Goal: Task Accomplishment & Management: Complete application form

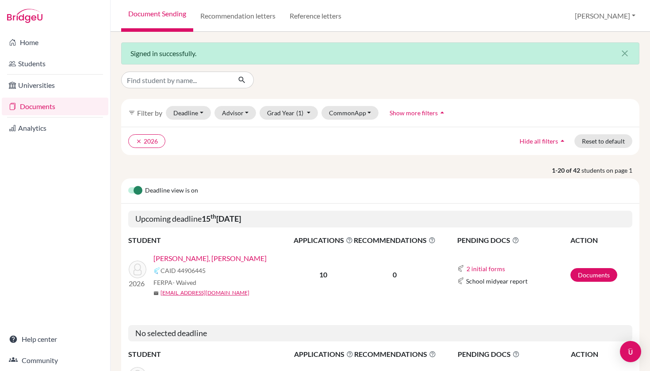
scroll to position [82, 0]
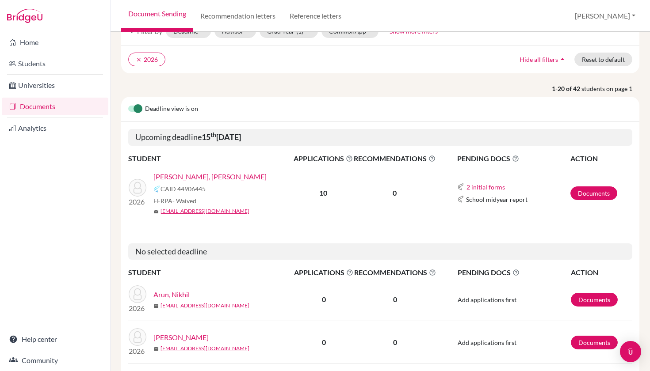
click at [186, 177] on link "Ramesh, Kayal" at bounding box center [209, 177] width 113 height 11
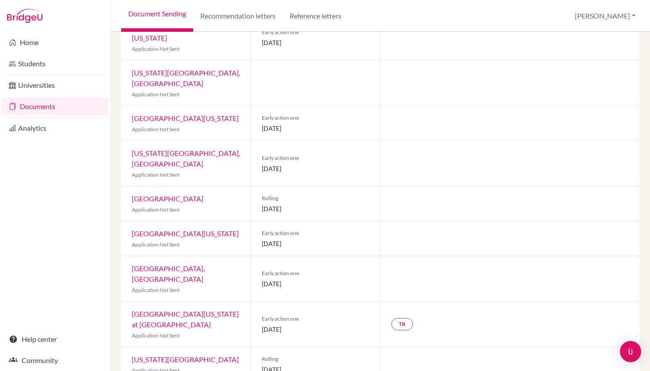
click at [200, 310] on link "University of North Carolina at Chapel Hill" at bounding box center [185, 319] width 107 height 19
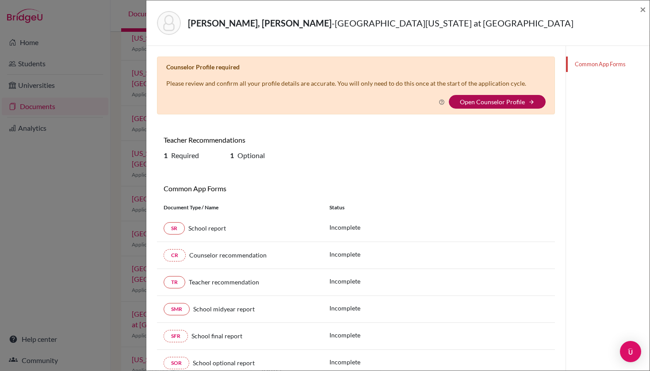
click at [507, 100] on link "Open Counselor Profile" at bounding box center [492, 102] width 65 height 8
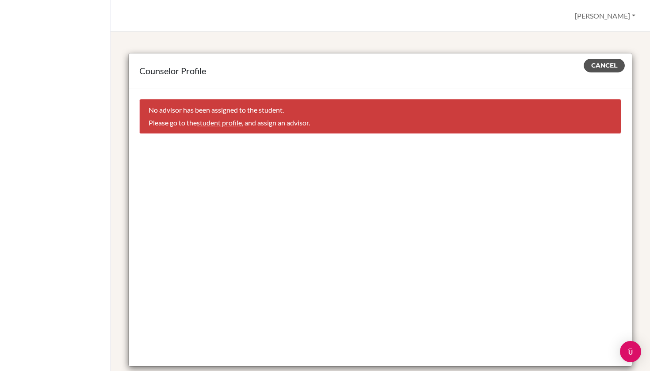
click at [607, 69] on span "Cancel" at bounding box center [604, 65] width 26 height 8
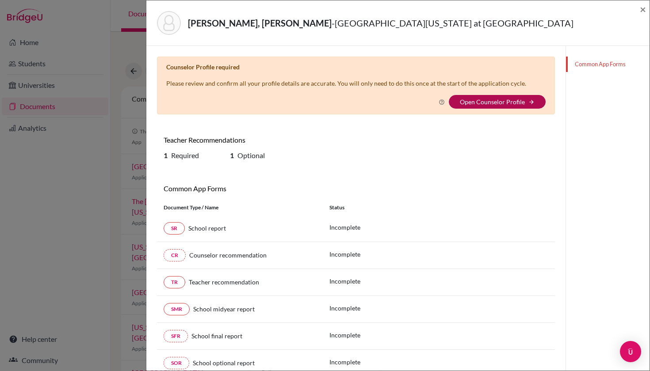
click at [531, 108] on button "Open Counselor Profile arrow_forward" at bounding box center [497, 102] width 97 height 14
click at [528, 100] on icon "arrow_forward" at bounding box center [531, 102] width 6 height 6
click at [466, 100] on link "Open Counselor Profile" at bounding box center [492, 102] width 65 height 8
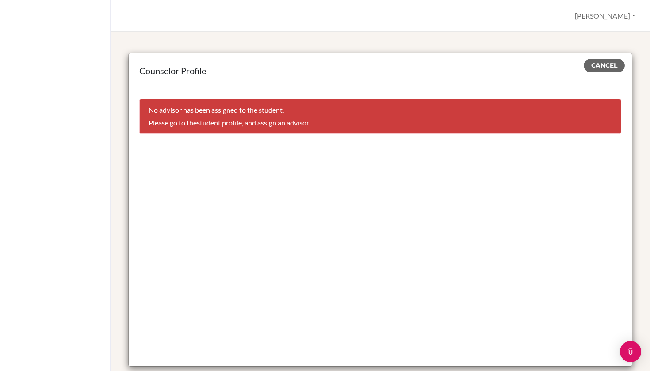
click at [230, 122] on link "student profile" at bounding box center [219, 122] width 45 height 8
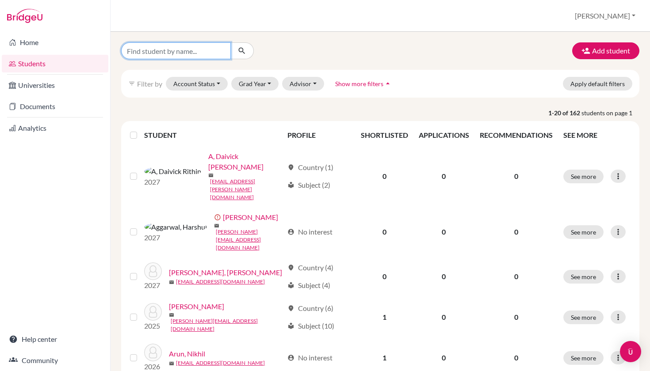
click at [208, 54] on input "Find student by name..." at bounding box center [176, 50] width 110 height 17
type input "kayal"
click at [242, 51] on button "submit" at bounding box center [241, 50] width 23 height 17
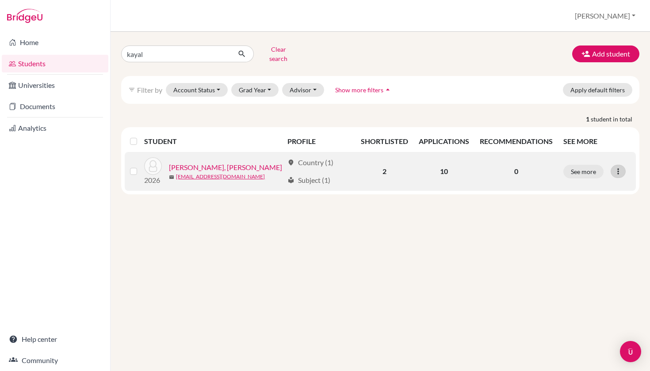
click at [612, 166] on div at bounding box center [618, 171] width 15 height 13
click at [141, 166] on label at bounding box center [141, 166] width 0 height 0
click at [0, 0] on input "checkbox" at bounding box center [0, 0] width 0 height 0
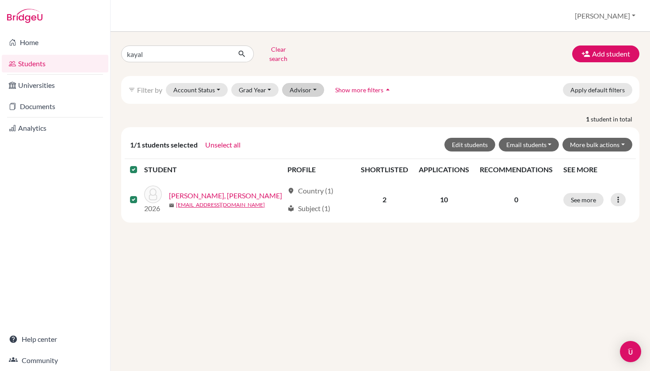
click at [304, 85] on button "Advisor" at bounding box center [303, 90] width 42 height 14
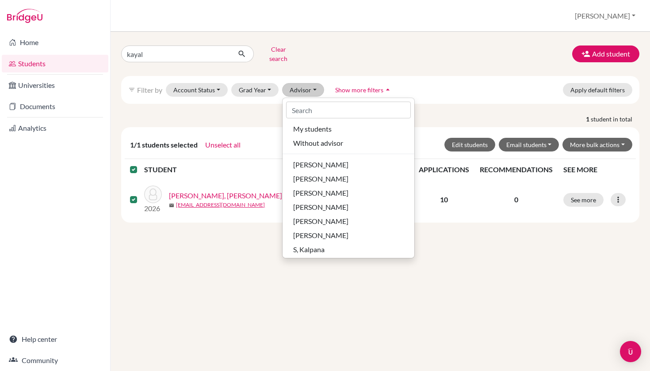
click at [304, 85] on button "Advisor" at bounding box center [303, 90] width 42 height 14
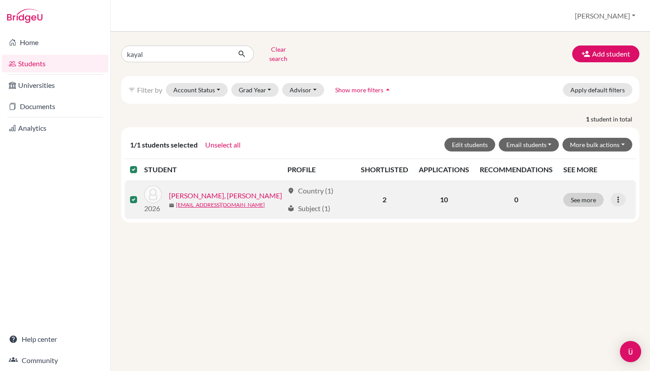
click at [598, 196] on button "See more" at bounding box center [583, 200] width 40 height 14
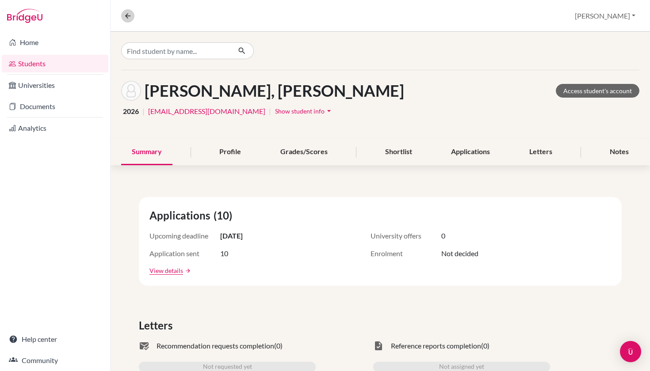
click at [127, 18] on icon at bounding box center [128, 16] width 8 height 8
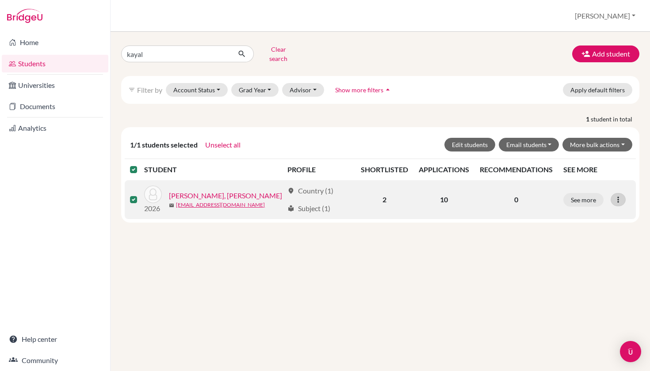
click at [618, 195] on icon at bounding box center [618, 199] width 9 height 9
click at [591, 212] on button "Edit student" at bounding box center [580, 218] width 70 height 14
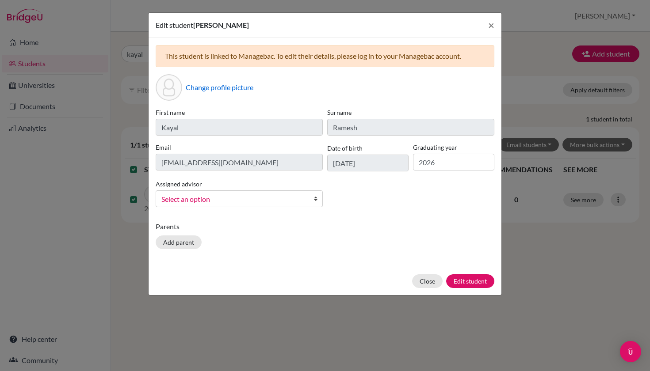
click at [261, 202] on span "Select an option" at bounding box center [233, 199] width 144 height 11
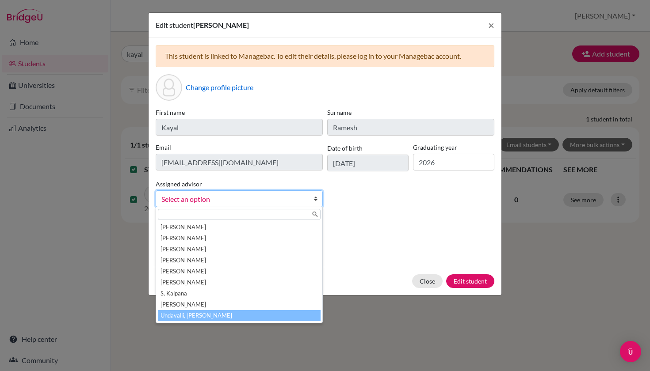
click at [237, 316] on li "Undavalli, Mythreyi" at bounding box center [239, 315] width 163 height 11
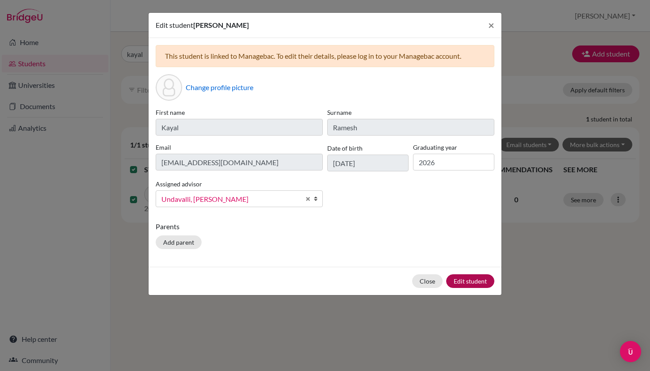
click at [463, 285] on button "Edit student" at bounding box center [470, 282] width 48 height 14
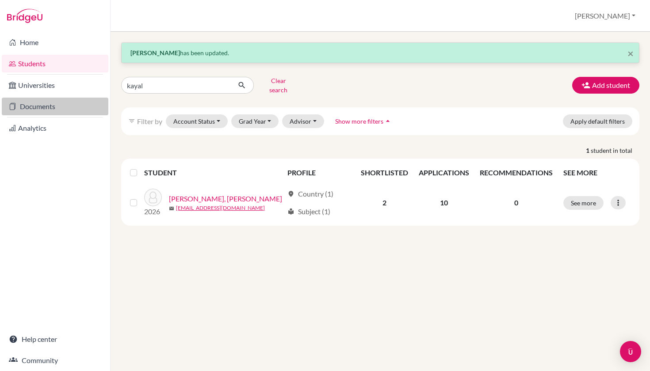
click at [56, 105] on link "Documents" at bounding box center [55, 107] width 107 height 18
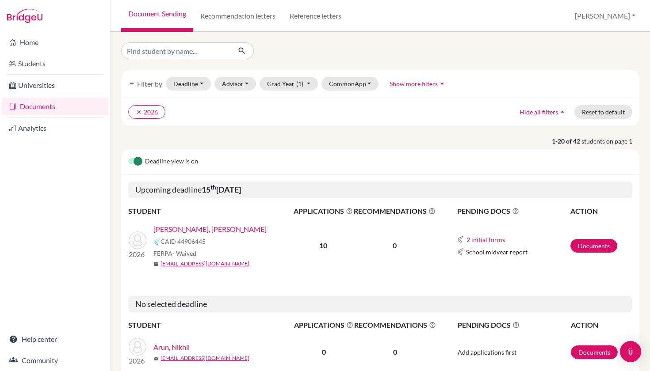
click at [180, 230] on link "[PERSON_NAME], [PERSON_NAME]" at bounding box center [209, 229] width 113 height 11
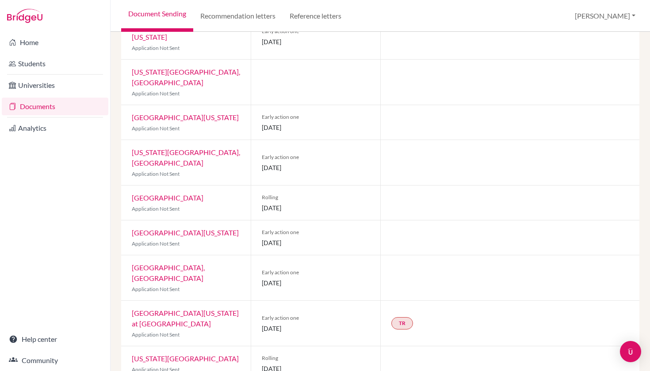
scroll to position [174, 0]
click at [405, 318] on link "TR" at bounding box center [402, 324] width 22 height 12
click at [193, 310] on link "University of North Carolina at Chapel Hill" at bounding box center [185, 319] width 107 height 19
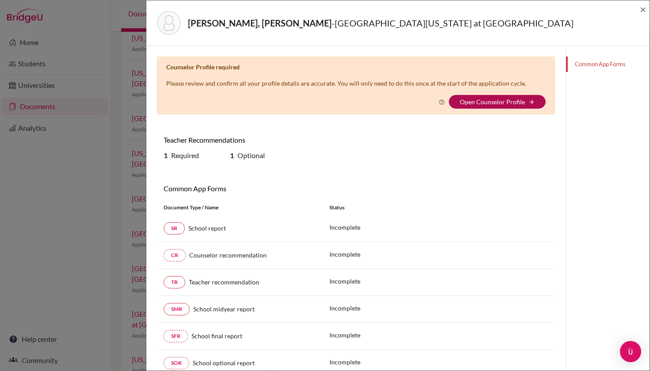
click at [510, 102] on link "Open Counselor Profile" at bounding box center [492, 102] width 65 height 8
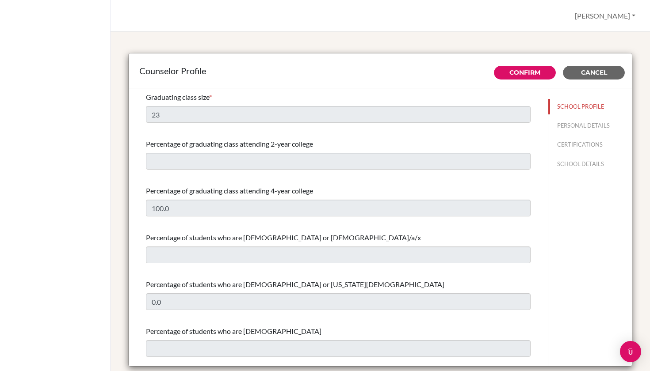
select select "0"
select select "308919"
click at [576, 125] on button "PERSONAL DETAILS" at bounding box center [590, 125] width 84 height 15
type input "[PERSON_NAME]"
type input "Undavalli"
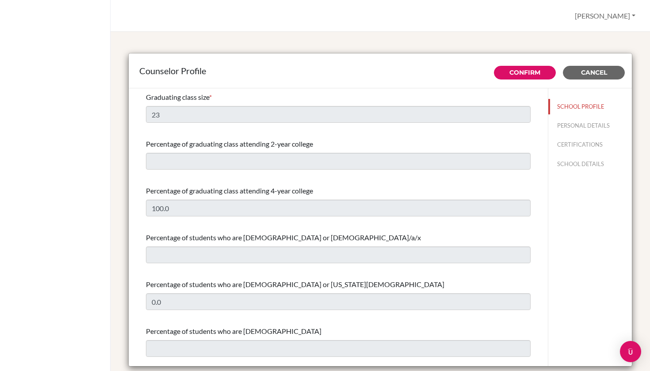
type input "Advisor"
type input "91.9398364337"
type input "[PERSON_NAME][EMAIL_ADDRESS][DOMAIN_NAME]"
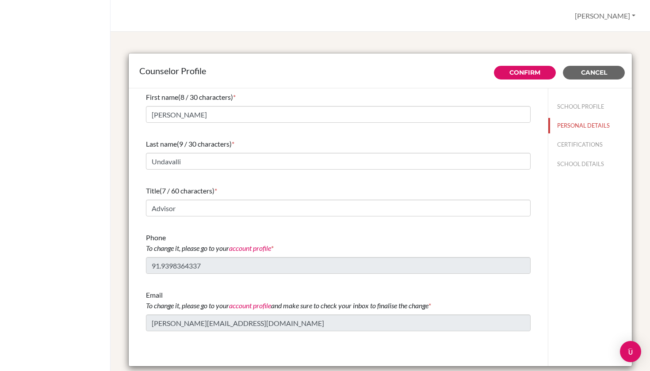
click at [573, 144] on button "CERTIFICATIONS" at bounding box center [590, 144] width 84 height 15
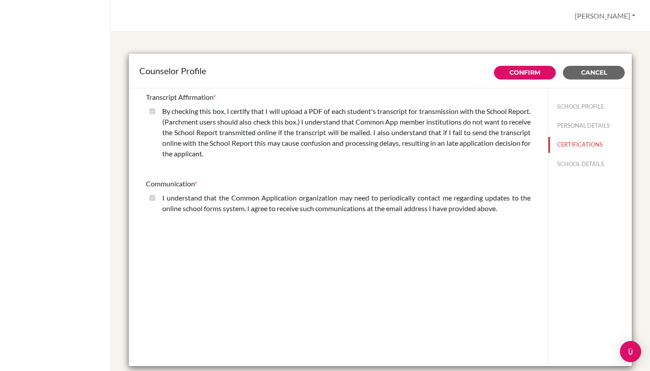
click at [575, 162] on button "SCHOOL DETAILS" at bounding box center [590, 164] width 84 height 15
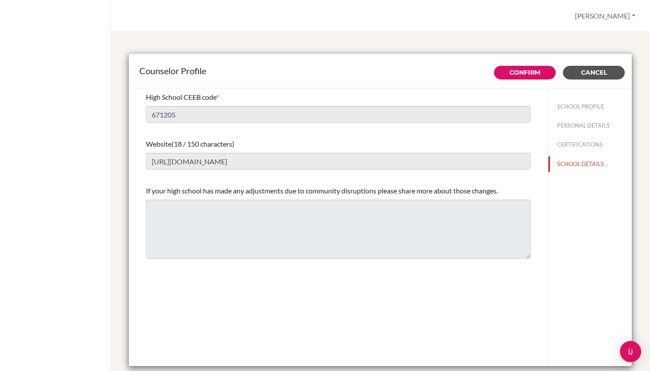
click at [586, 72] on span "Cancel" at bounding box center [594, 73] width 26 height 8
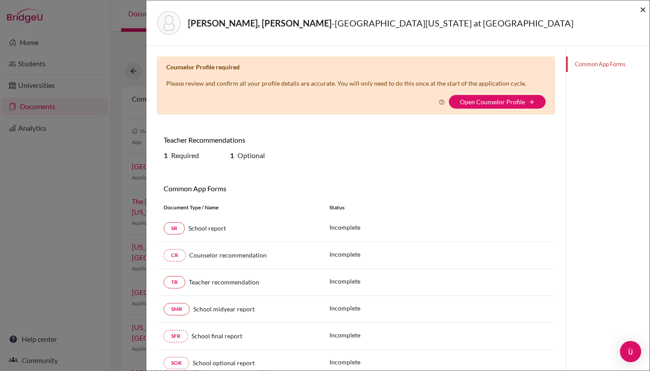
click at [645, 9] on span "×" at bounding box center [643, 9] width 6 height 13
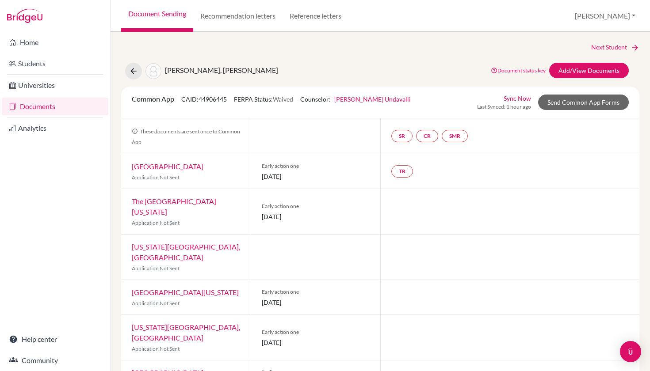
click at [45, 33] on li "Home" at bounding box center [55, 42] width 110 height 21
click at [46, 40] on link "Home" at bounding box center [55, 43] width 107 height 18
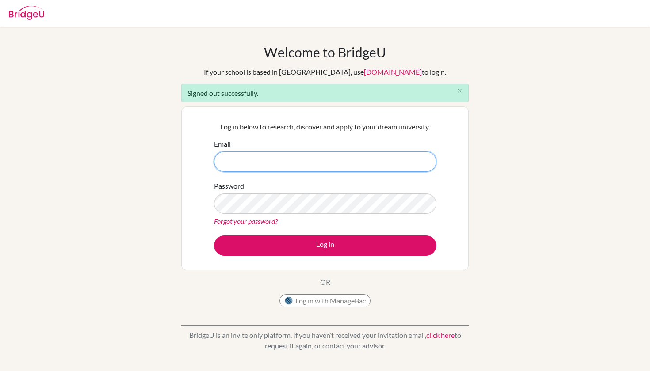
type input "[PERSON_NAME][EMAIL_ADDRESS][DOMAIN_NAME]"
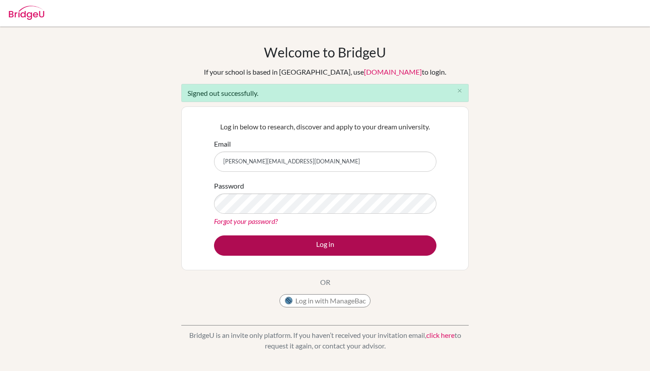
click at [328, 244] on button "Log in" at bounding box center [325, 246] width 222 height 20
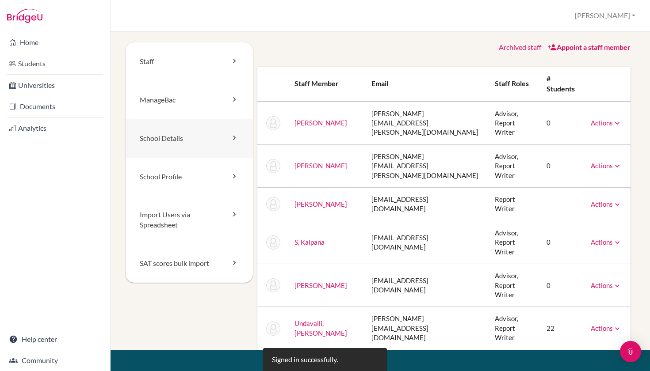
click at [195, 141] on link "School Details" at bounding box center [189, 138] width 127 height 38
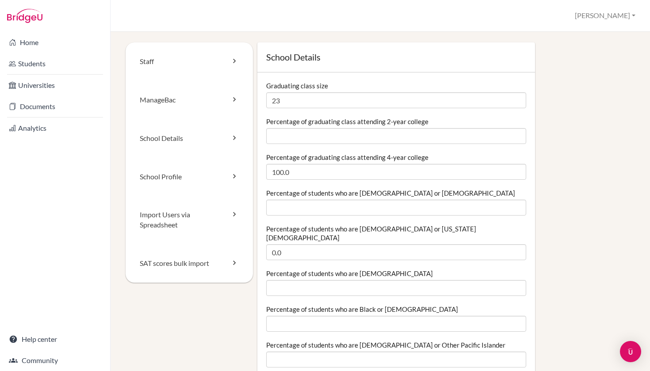
click at [330, 95] on input "23" at bounding box center [396, 100] width 260 height 16
type input "2"
type input "39"
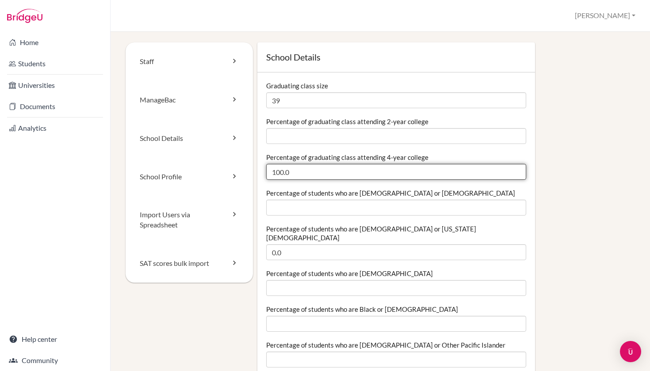
click at [435, 171] on input "100.0" at bounding box center [396, 172] width 260 height 16
type input "1"
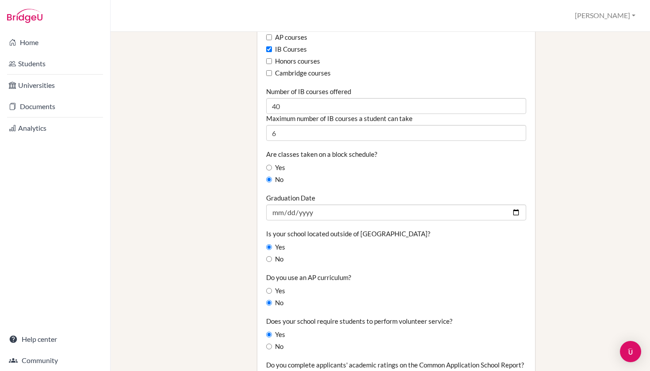
scroll to position [595, 0]
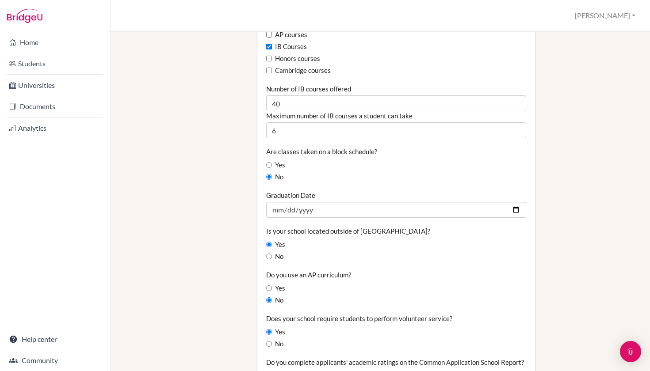
click at [269, 162] on input "Yes" at bounding box center [269, 165] width 6 height 6
radio input "true"
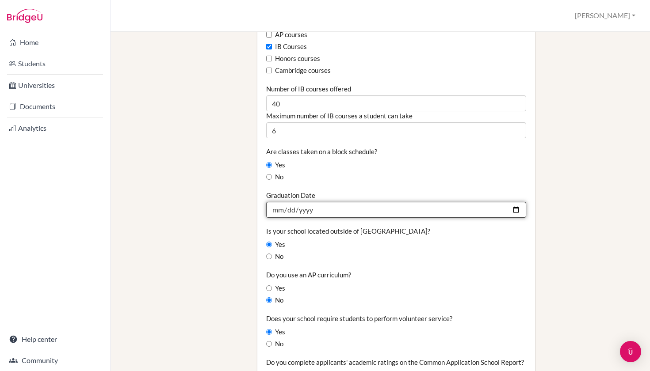
click at [308, 202] on input "2025-06-01" at bounding box center [396, 210] width 260 height 16
click at [277, 204] on input "2025-06-01" at bounding box center [396, 210] width 260 height 16
click at [304, 204] on input "2025-06-01" at bounding box center [396, 210] width 260 height 16
type input "2026-06-01"
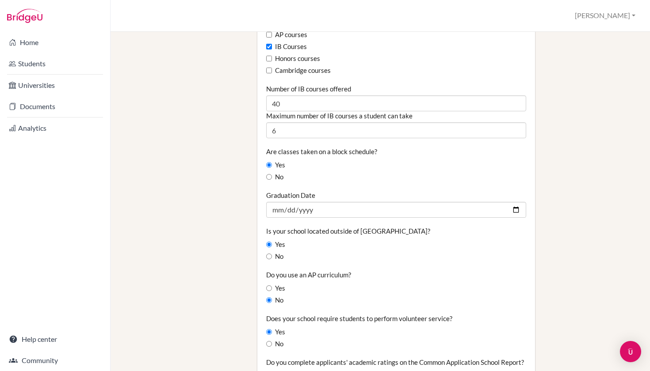
click at [372, 227] on label "Is your school located outside of the United States?" at bounding box center [348, 231] width 164 height 9
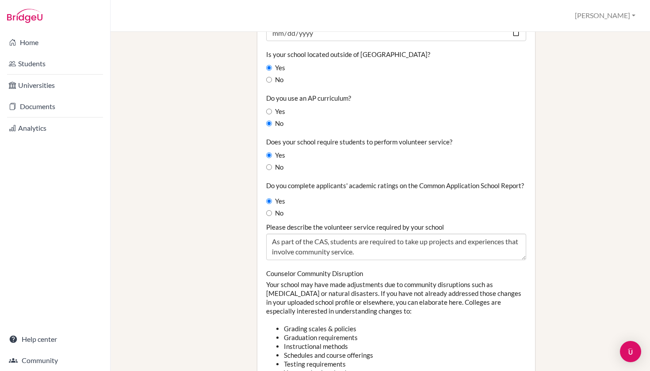
scroll to position [776, 0]
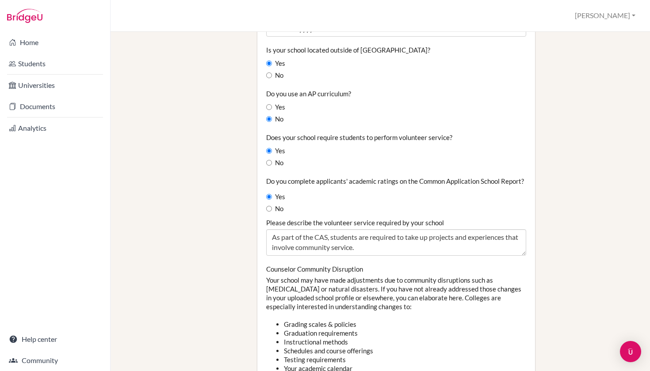
click at [268, 160] on input "No" at bounding box center [269, 163] width 6 height 6
radio input "true"
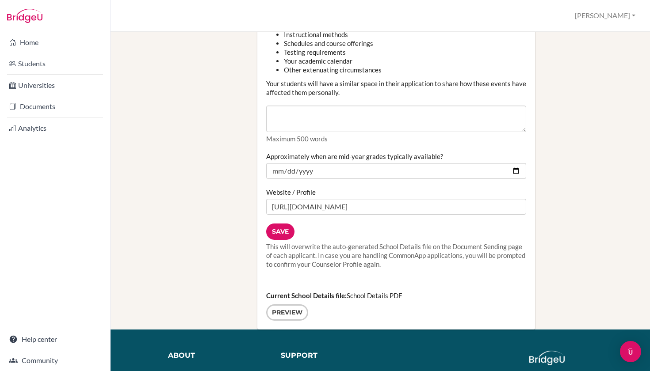
scroll to position [1037, 0]
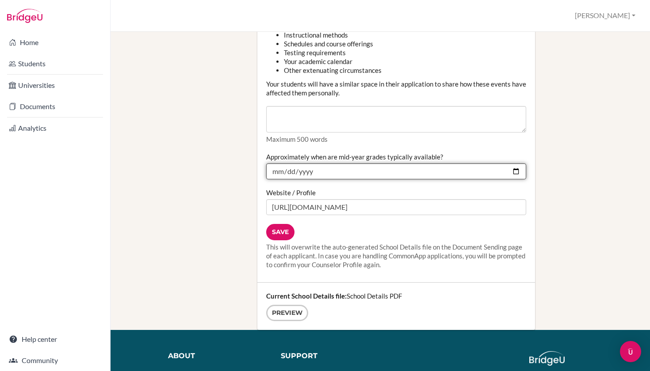
click at [332, 164] on input "2024-12-15" at bounding box center [396, 172] width 260 height 16
type input "2025-12-15"
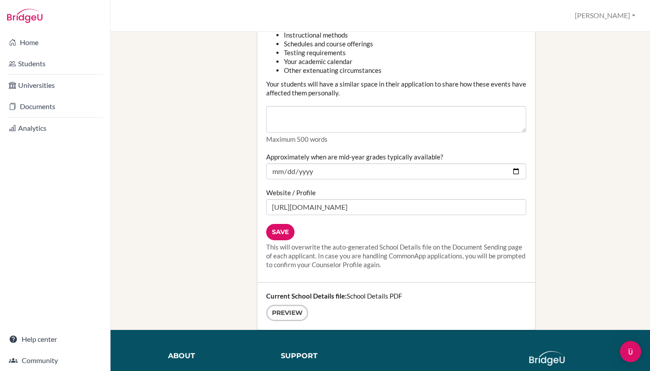
click at [282, 228] on input "Save" at bounding box center [280, 232] width 28 height 16
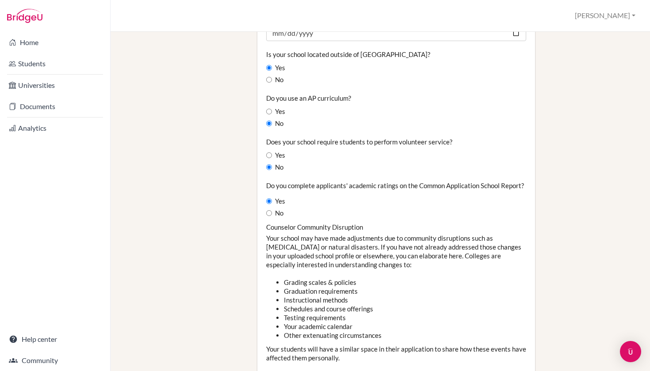
scroll to position [1015, 0]
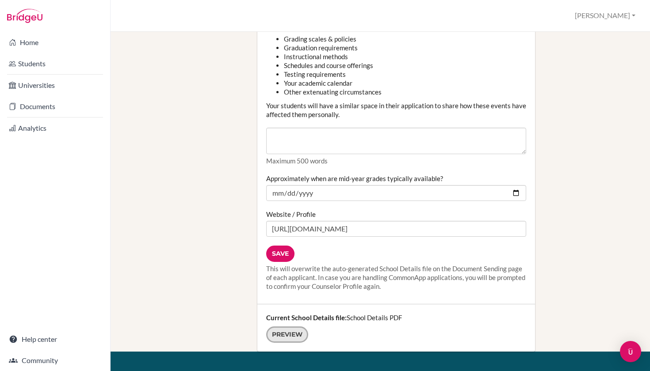
click at [298, 328] on link "Preview" at bounding box center [287, 335] width 42 height 16
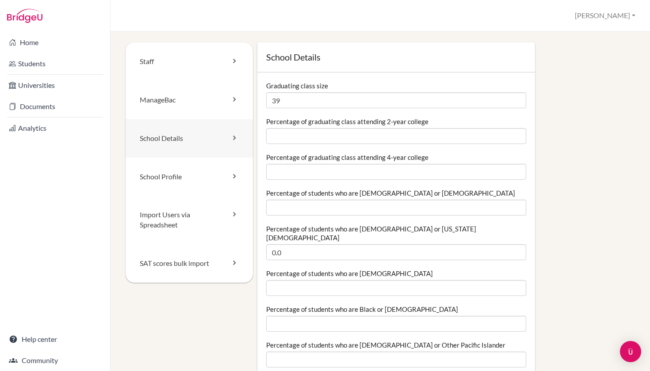
scroll to position [0, 0]
click at [180, 177] on link "School Profile" at bounding box center [189, 177] width 127 height 38
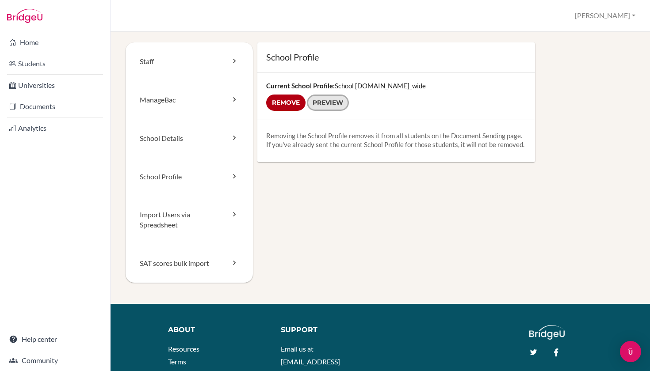
click at [342, 101] on link "Preview" at bounding box center [328, 103] width 42 height 16
click at [181, 262] on link "SAT scores bulk import" at bounding box center [189, 263] width 127 height 38
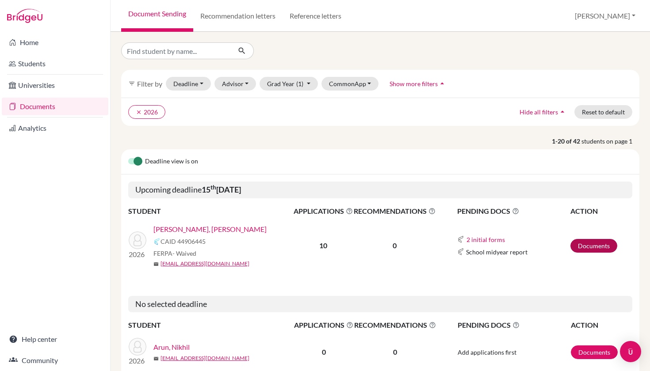
click at [593, 249] on link "Documents" at bounding box center [593, 246] width 47 height 14
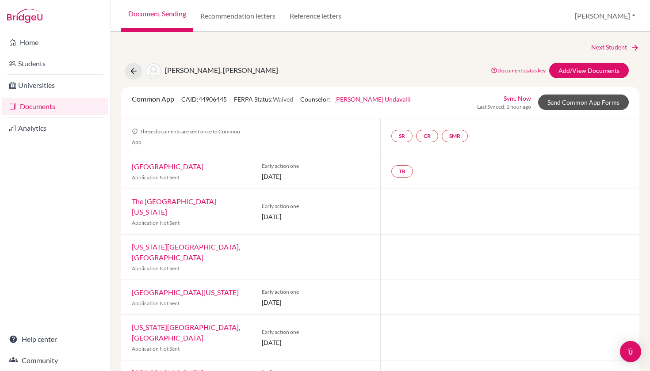
click at [582, 104] on link "Send Common App Forms" at bounding box center [583, 102] width 91 height 15
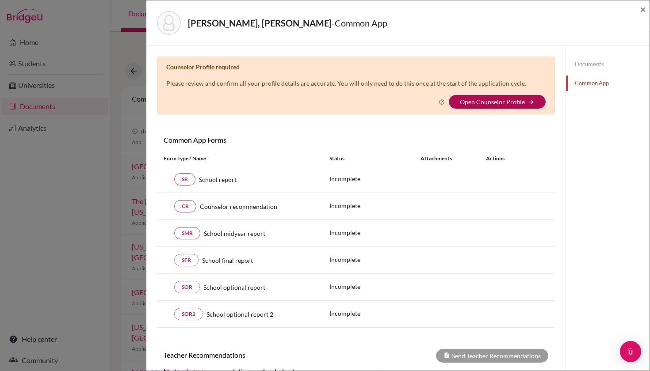
click at [501, 100] on link "Open Counselor Profile" at bounding box center [492, 102] width 65 height 8
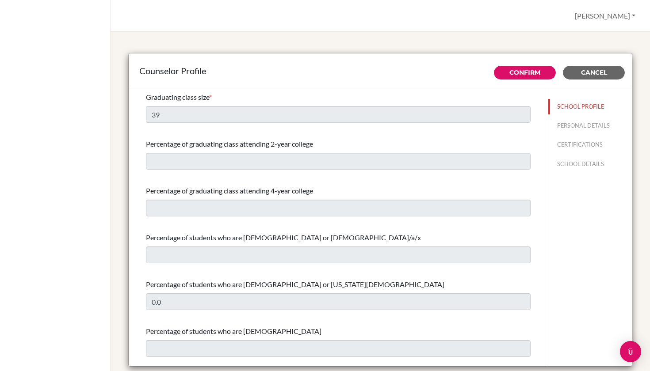
select select "1"
select select "308919"
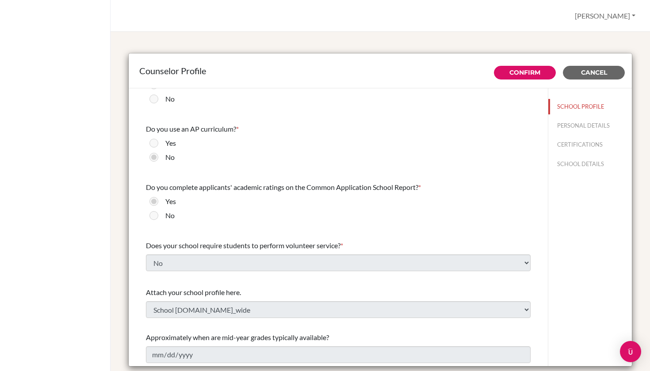
click at [578, 133] on button "PERSONAL DETAILS" at bounding box center [590, 125] width 84 height 15
type input "[PERSON_NAME]"
type input "Undavalli"
type input "Advisor"
type input "91.9398364337"
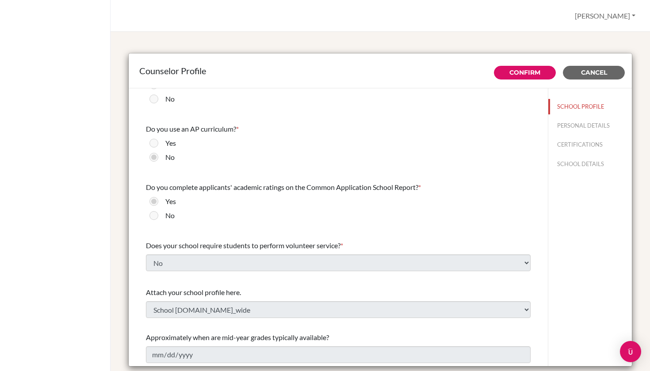
type input "[PERSON_NAME][EMAIL_ADDRESS][DOMAIN_NAME]"
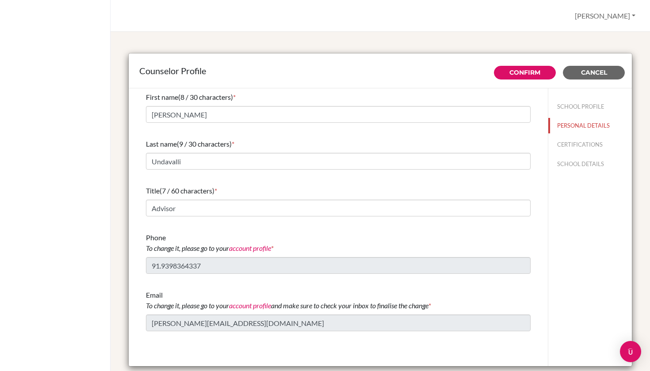
click at [585, 150] on button "CERTIFICATIONS" at bounding box center [590, 144] width 84 height 15
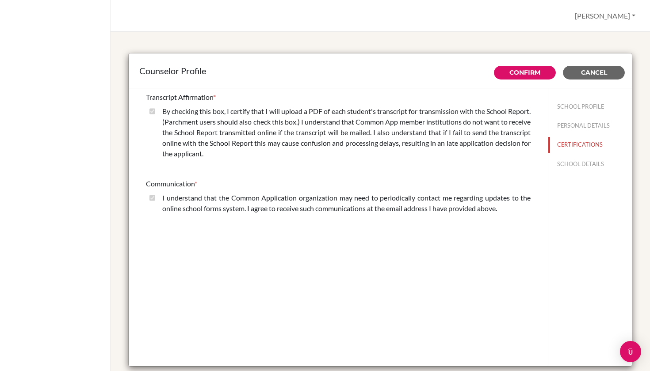
click at [580, 164] on button "SCHOOL DETAILS" at bounding box center [590, 164] width 84 height 15
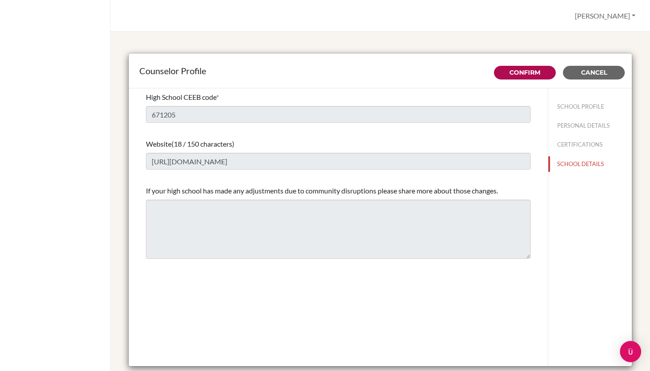
click at [521, 71] on link "Confirm" at bounding box center [524, 73] width 31 height 8
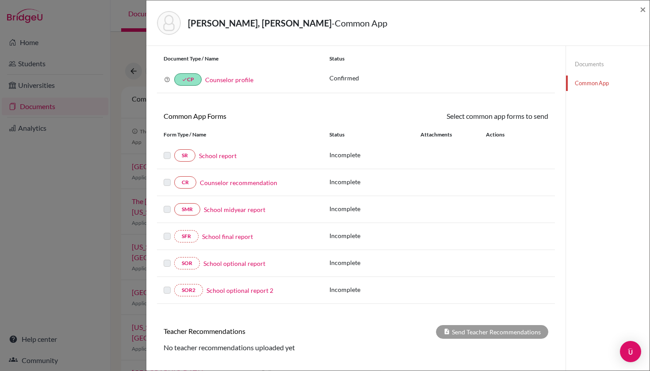
scroll to position [27, 0]
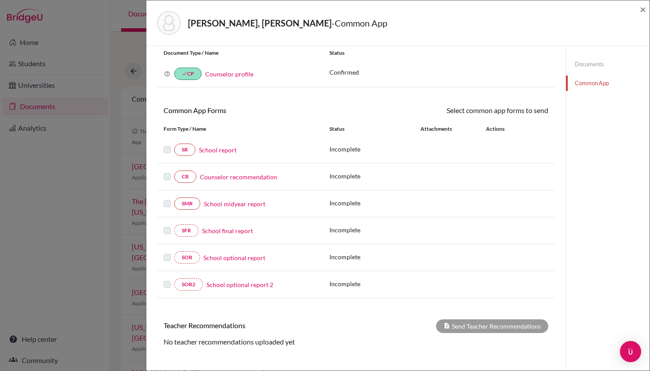
click at [205, 150] on link "School report" at bounding box center [218, 149] width 38 height 9
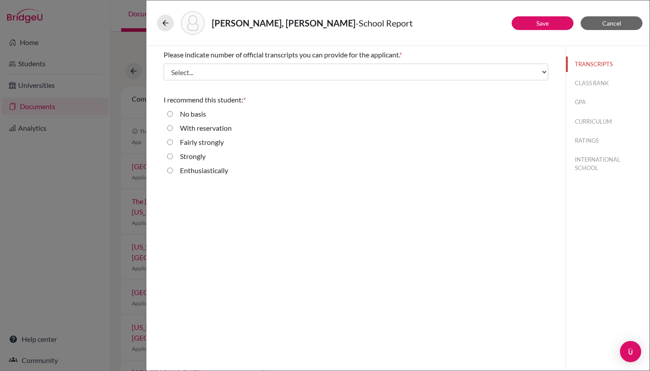
click at [486, 220] on div "Please indicate number of official transcripts you can provide for the applican…" at bounding box center [355, 207] width 419 height 323
click at [606, 25] on span "Cancel" at bounding box center [611, 23] width 19 height 8
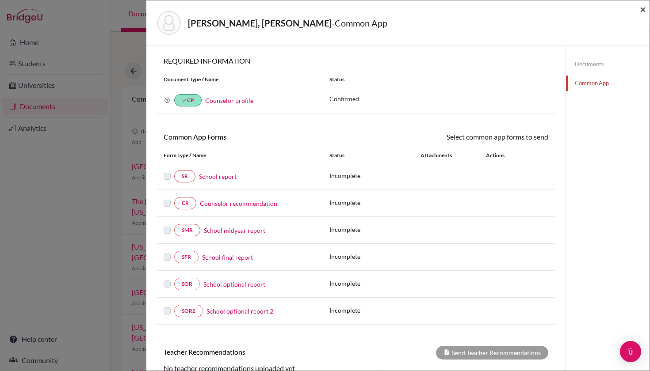
click at [645, 9] on span "×" at bounding box center [643, 9] width 6 height 13
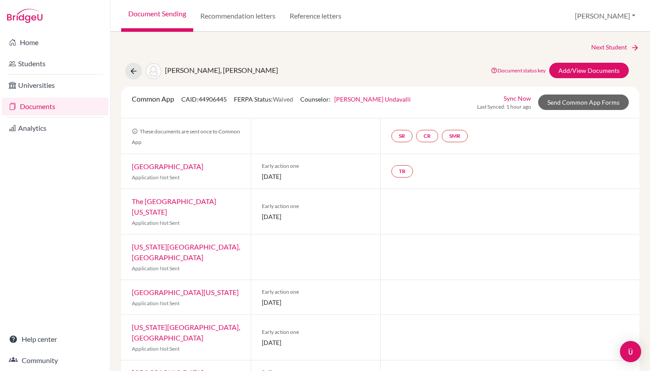
click at [58, 107] on link "Documents" at bounding box center [55, 107] width 107 height 18
